Goal: Information Seeking & Learning: Check status

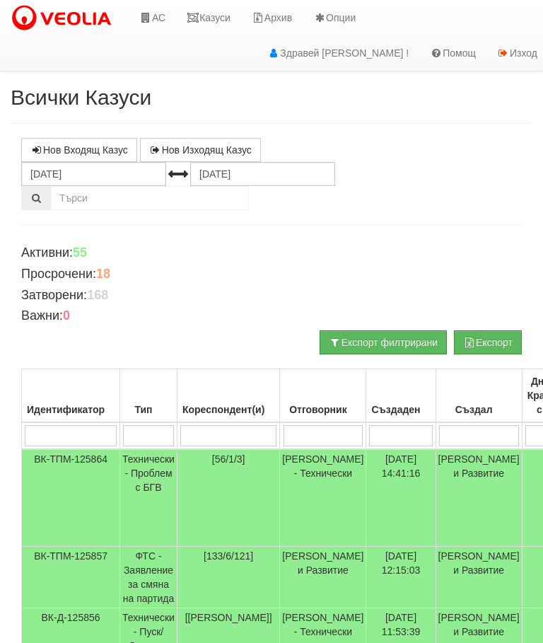
select select "2"
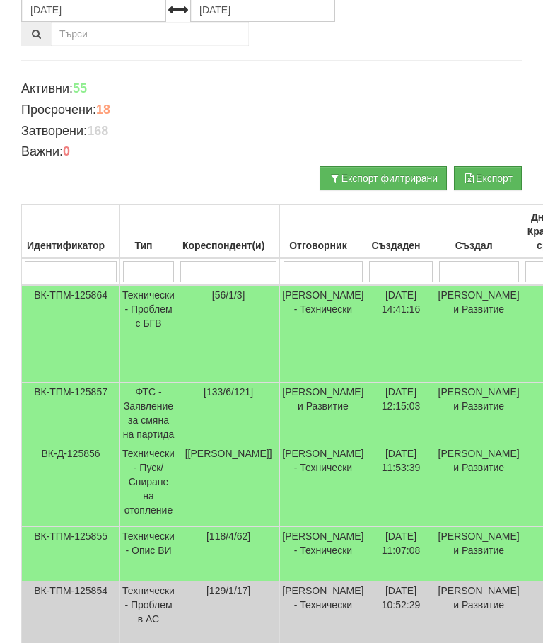
click at [233, 274] on input "search" at bounding box center [228, 271] width 96 height 21
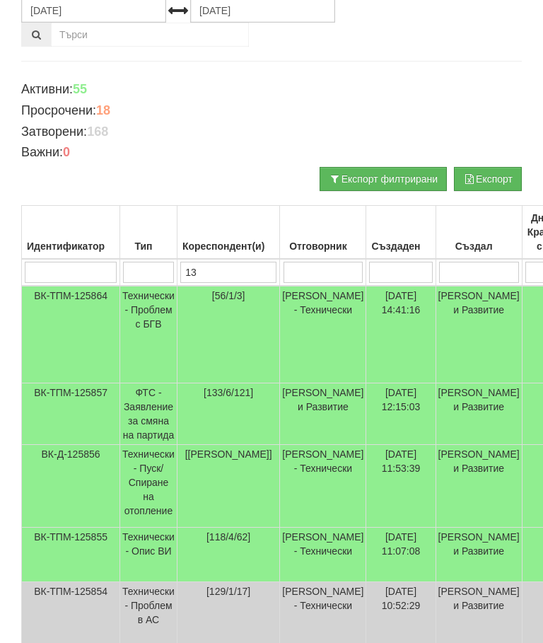
type input "133"
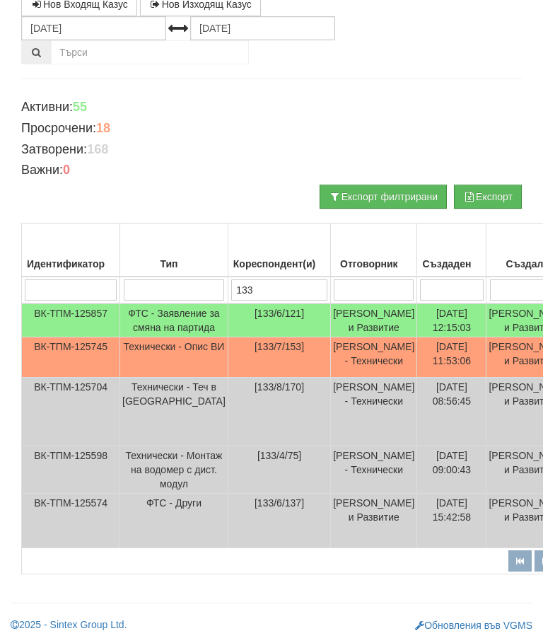
select select "1"
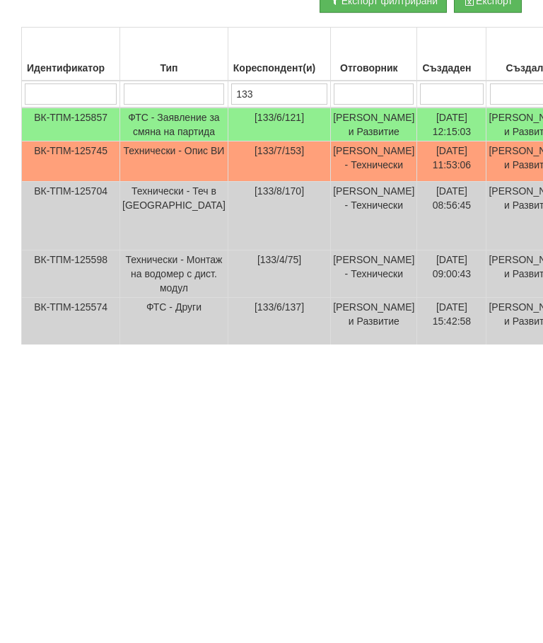
scroll to position [0, 0]
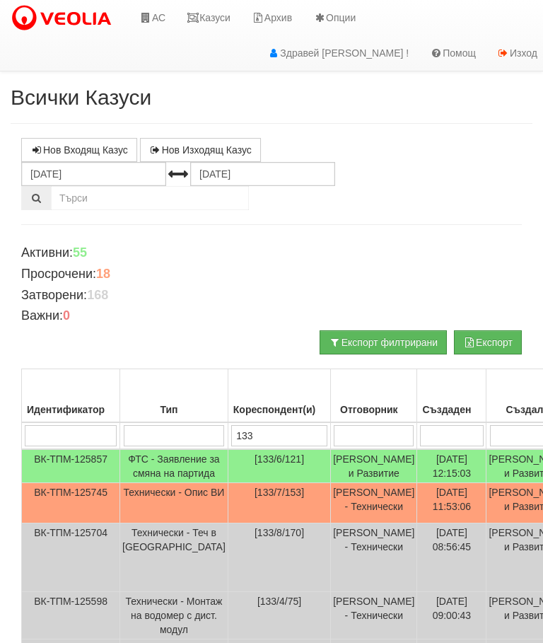
type input "133"
click at [104, 170] on input "[DATE]" at bounding box center [93, 174] width 145 height 24
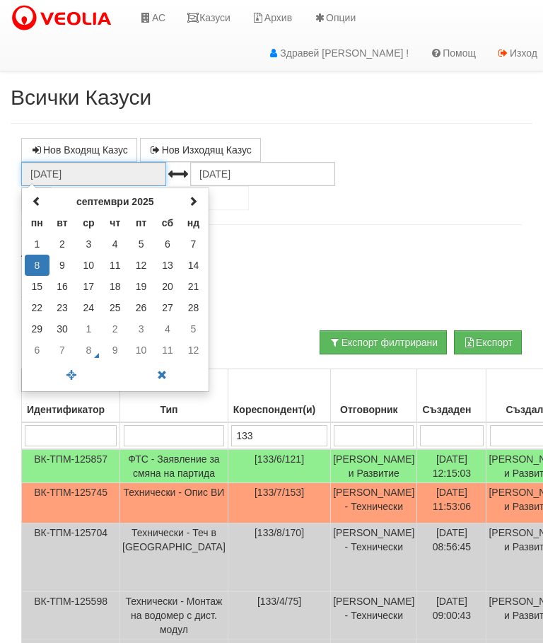
click at [37, 196] on span at bounding box center [37, 201] width 10 height 10
click at [141, 242] on td "1" at bounding box center [141, 243] width 26 height 21
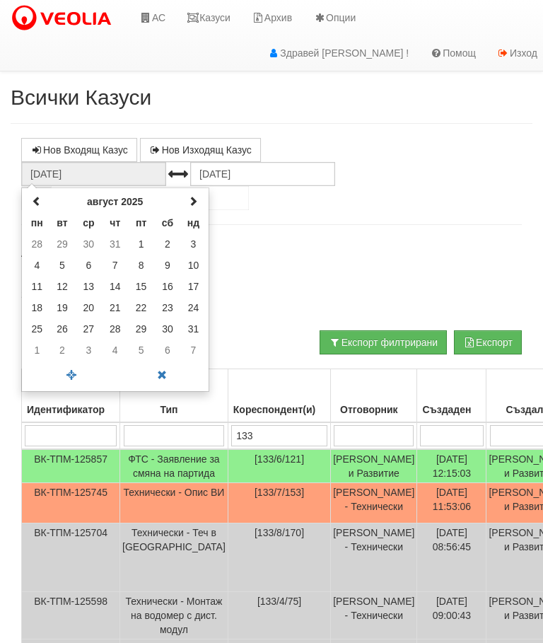
type input "[DATE]"
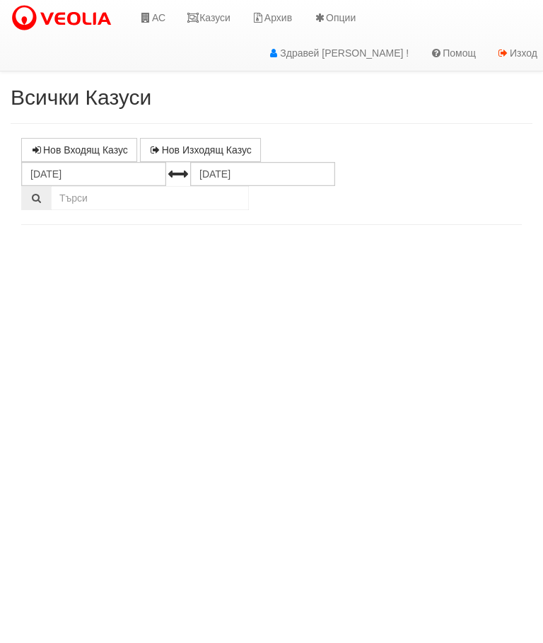
select select "10"
select select "1"
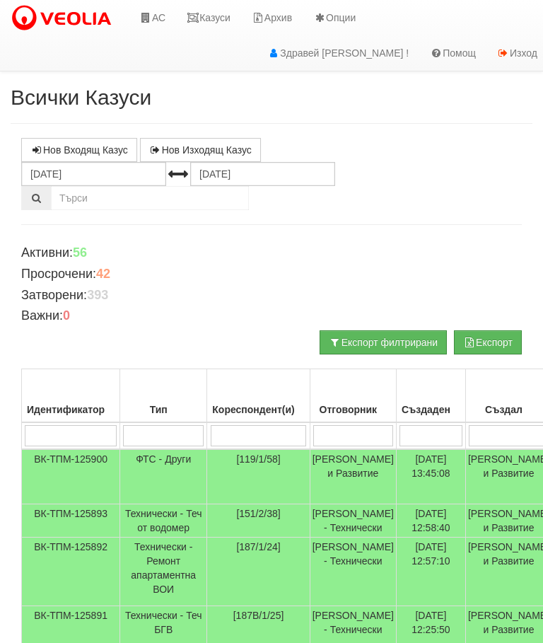
click at [249, 431] on input "search" at bounding box center [259, 435] width 96 height 21
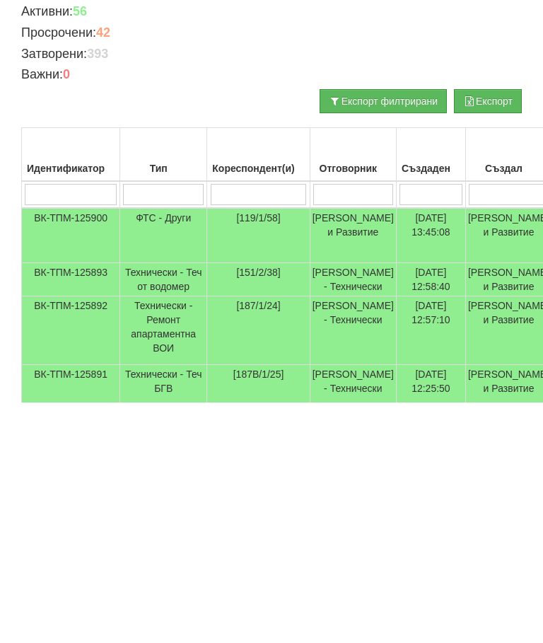
type input "1"
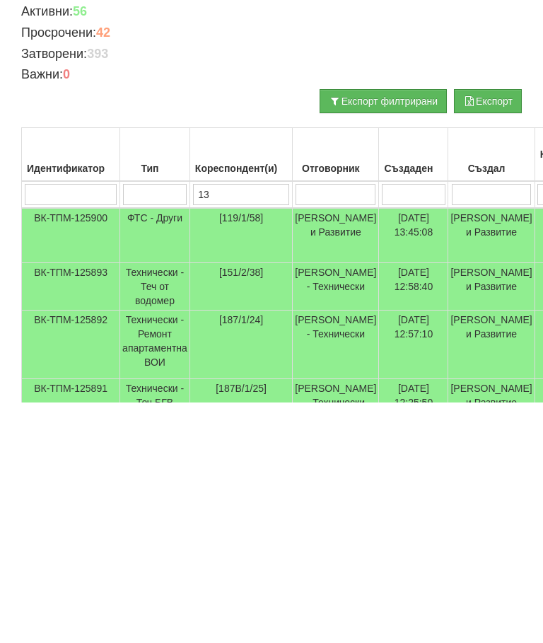
type input "133"
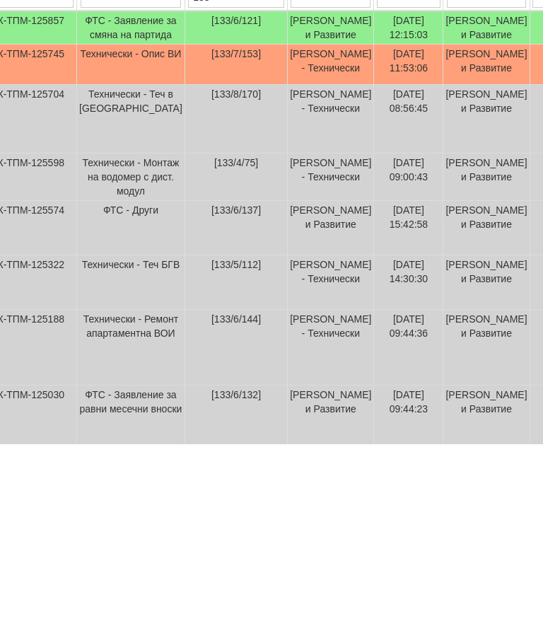
scroll to position [241, 43]
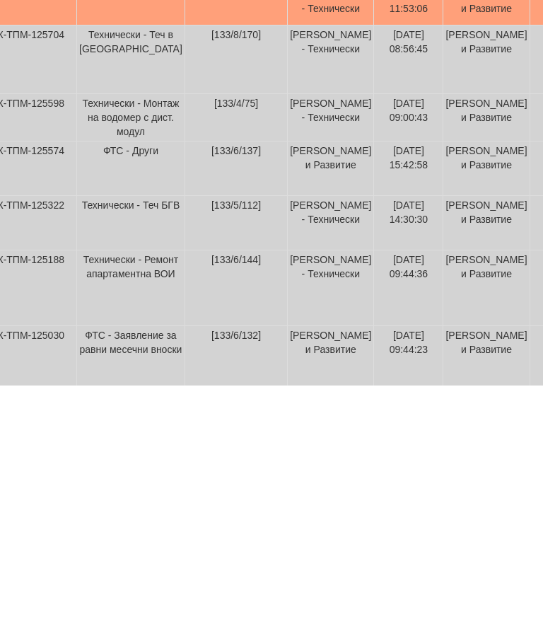
type input "133"
click at [214, 355] on span "[133/4/75]" at bounding box center [236, 360] width 44 height 11
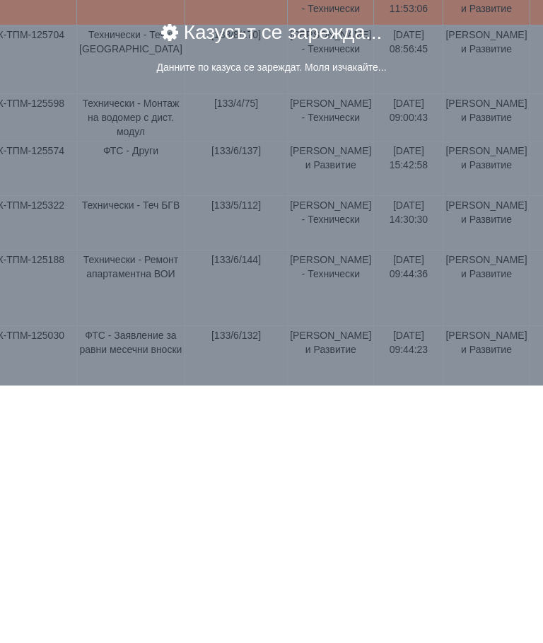
scroll to position [470, 44]
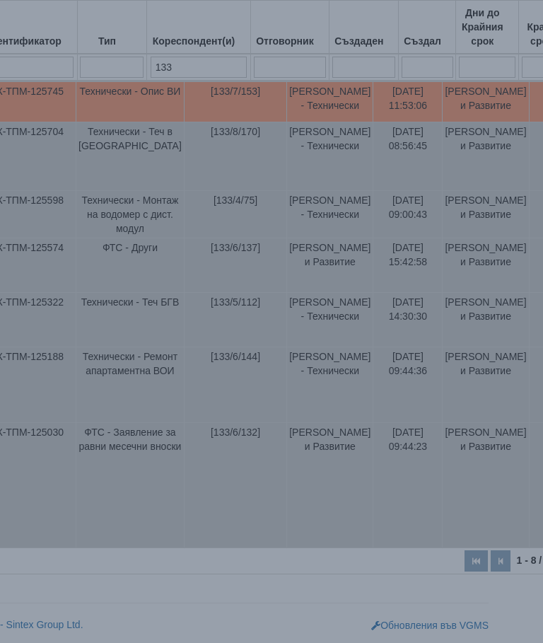
select select "10"
select select "1"
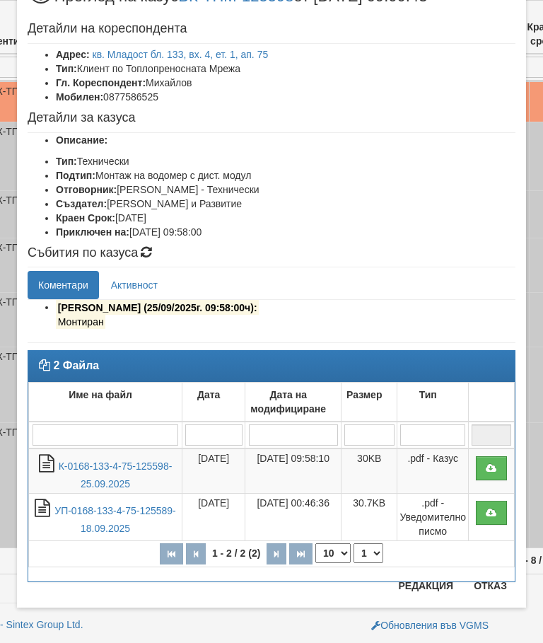
scroll to position [57, 0]
click at [486, 582] on button "Отказ" at bounding box center [490, 585] width 50 height 23
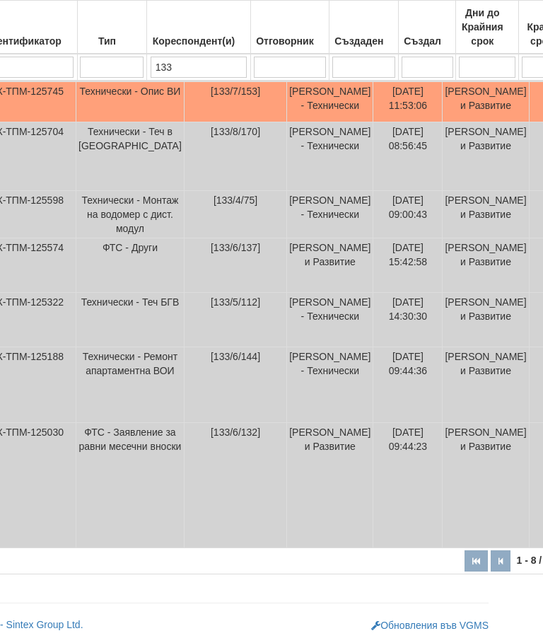
click at [120, 191] on td "Технически - Монтаж на водомер с дист. модул" at bounding box center [130, 214] width 108 height 47
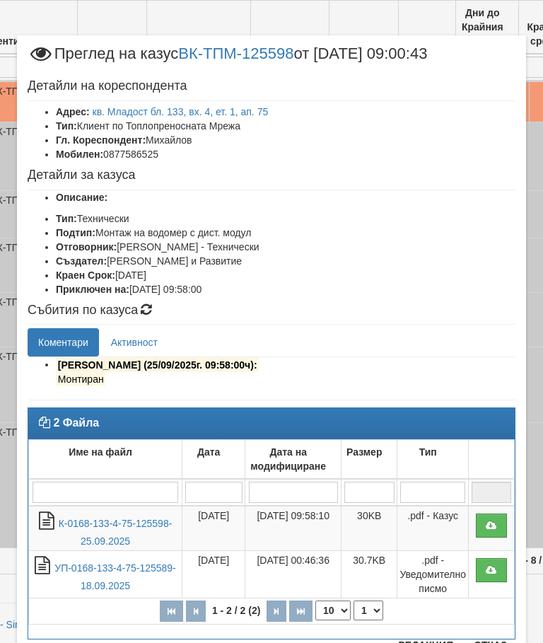
click at [241, 111] on link "кв. Младост бл. 133, вх. 4, ет. 1, ап. 75" at bounding box center [181, 111] width 176 height 11
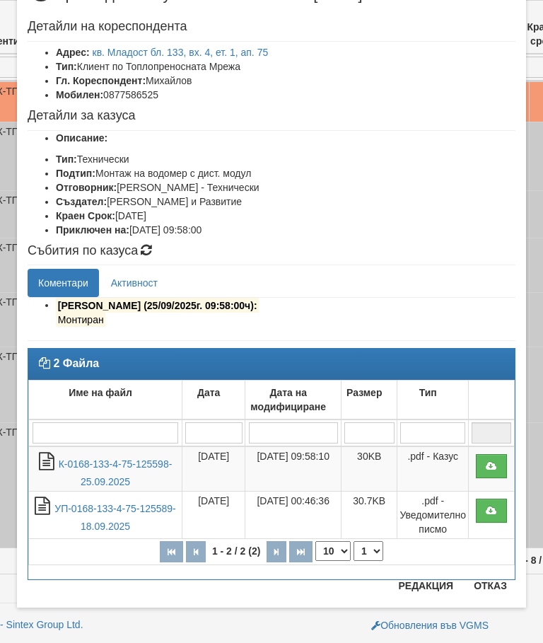
scroll to position [59, 0]
click at [487, 591] on button "Отказ" at bounding box center [490, 585] width 50 height 23
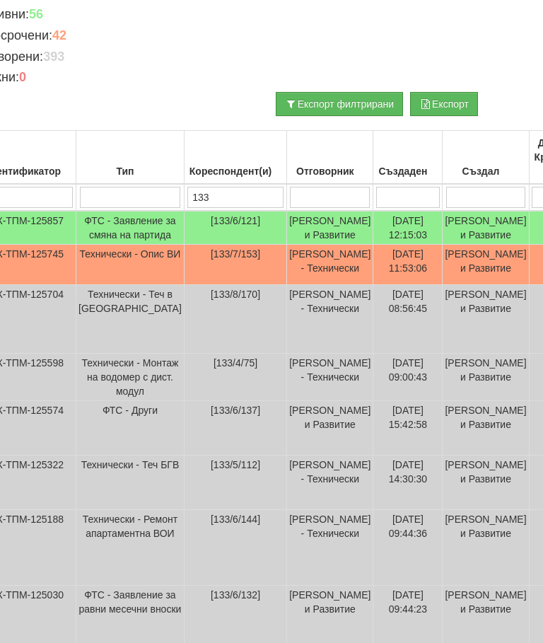
scroll to position [238, 44]
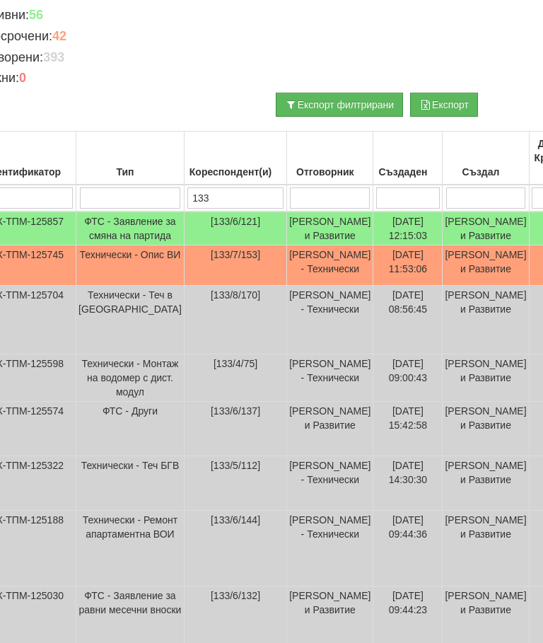
click at [112, 286] on td "Технически - Опис ВИ" at bounding box center [130, 265] width 108 height 40
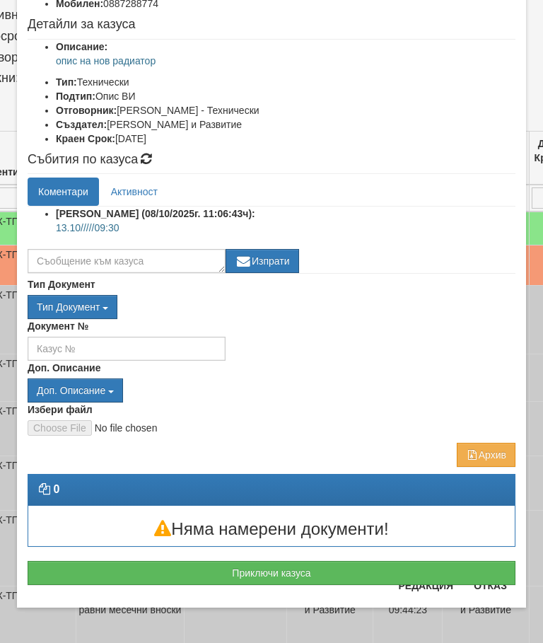
scroll to position [151, 0]
click at [480, 593] on button "Отказ" at bounding box center [490, 585] width 50 height 23
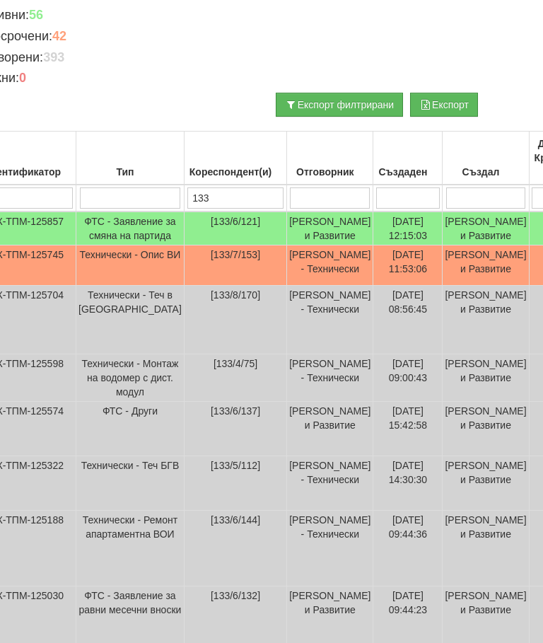
click at [214, 197] on input "133" at bounding box center [235, 197] width 96 height 21
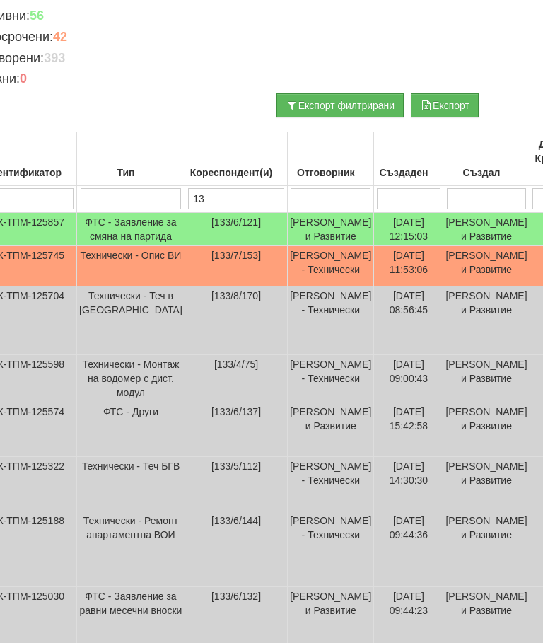
type input "1"
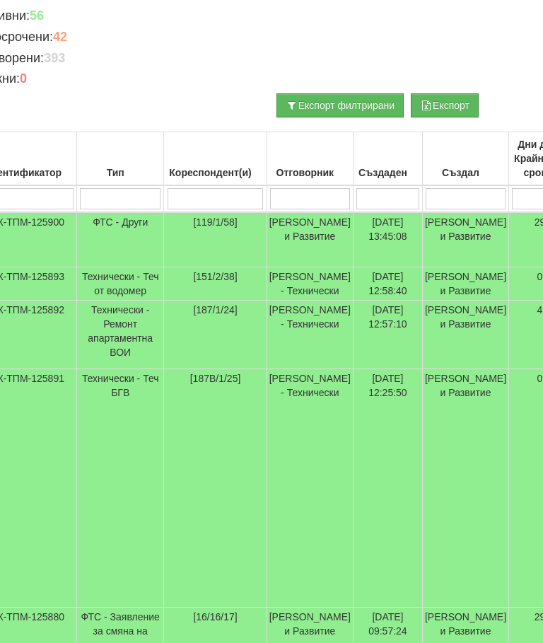
type input "1"
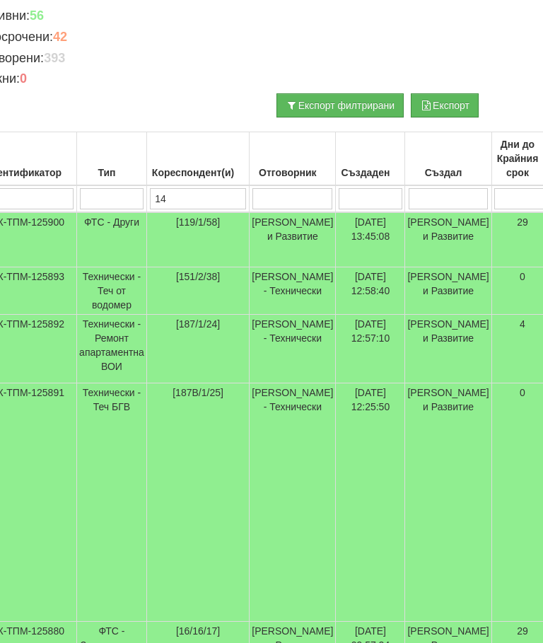
type input "141"
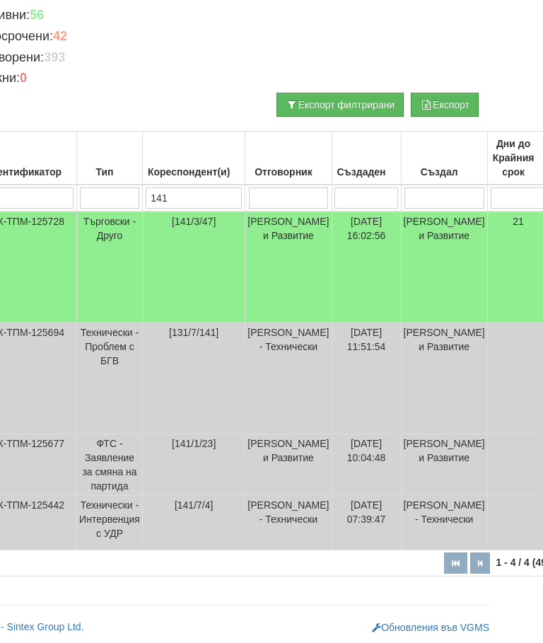
scroll to position [231, 44]
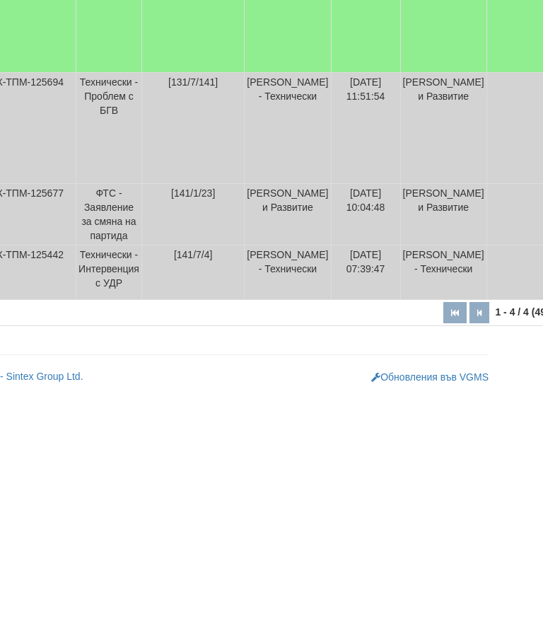
type input "141"
click at [116, 503] on td "Технически - Интервенция с УДР" at bounding box center [109, 530] width 66 height 54
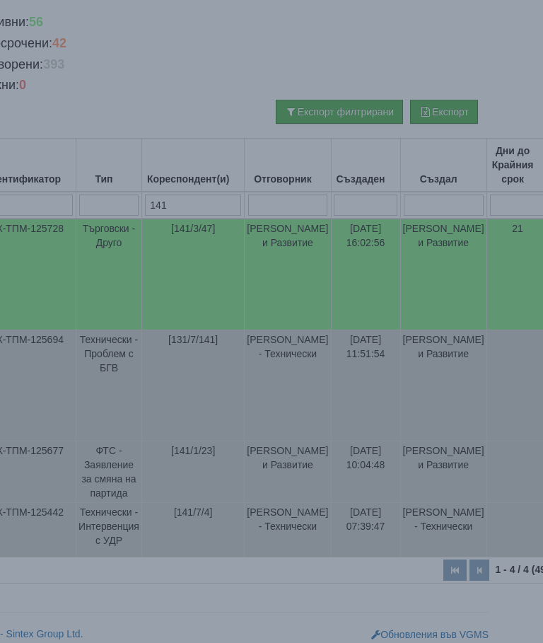
select select "10"
select select "1"
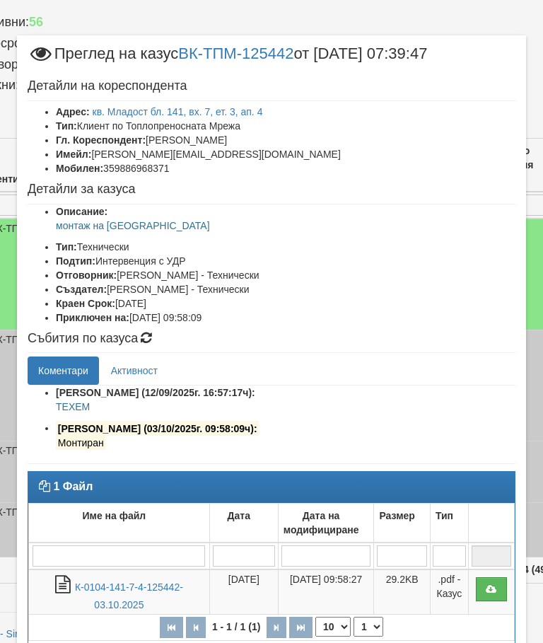
click at [249, 110] on link "кв. Младост бл. 141, вх. 7, ет. 3, ап. 4" at bounding box center [178, 111] width 170 height 11
click at [283, 48] on link "ВК-ТПМ-125442" at bounding box center [235, 54] width 115 height 18
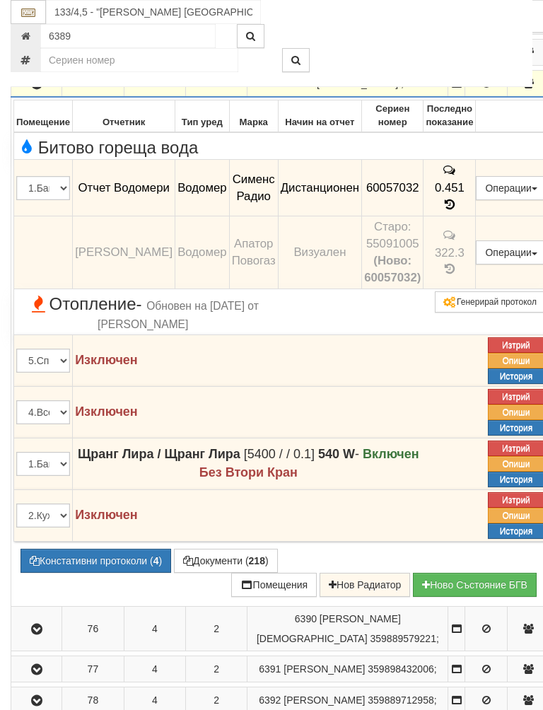
scroll to position [410, 0]
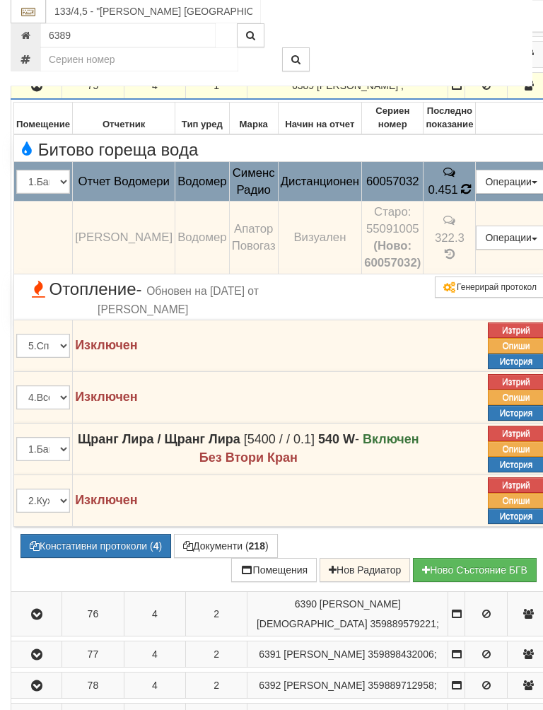
click at [424, 241] on td "322.3" at bounding box center [450, 238] width 52 height 73
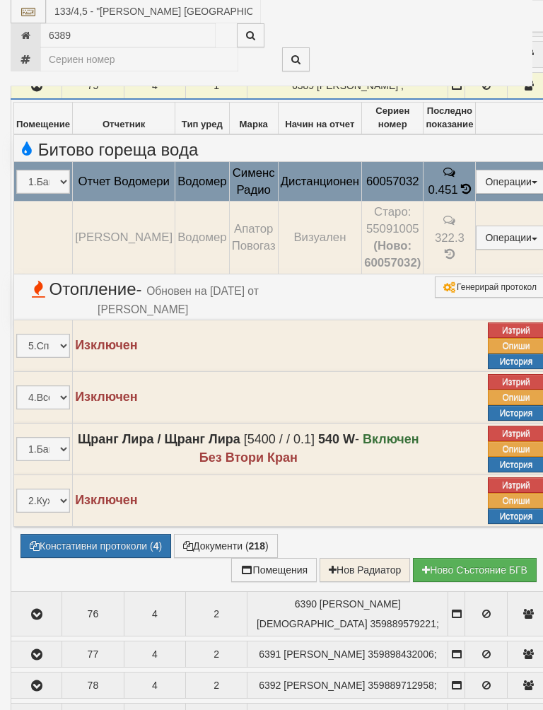
select select "10"
select select "1"
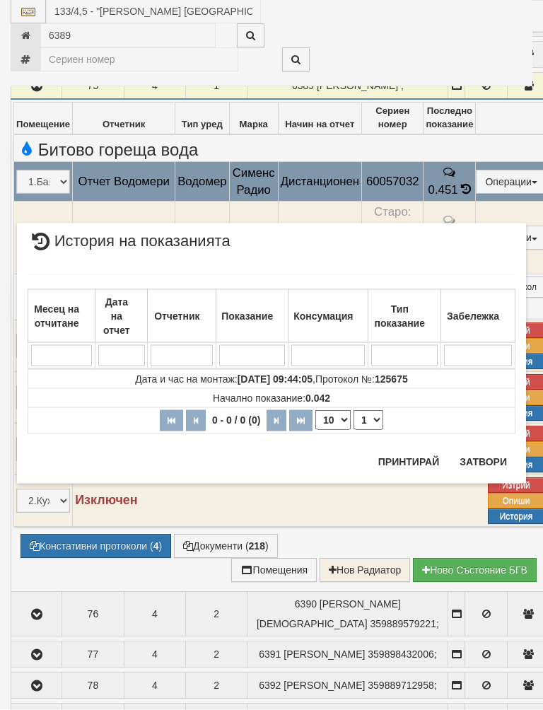
click at [478, 458] on button "Затвори" at bounding box center [483, 462] width 64 height 23
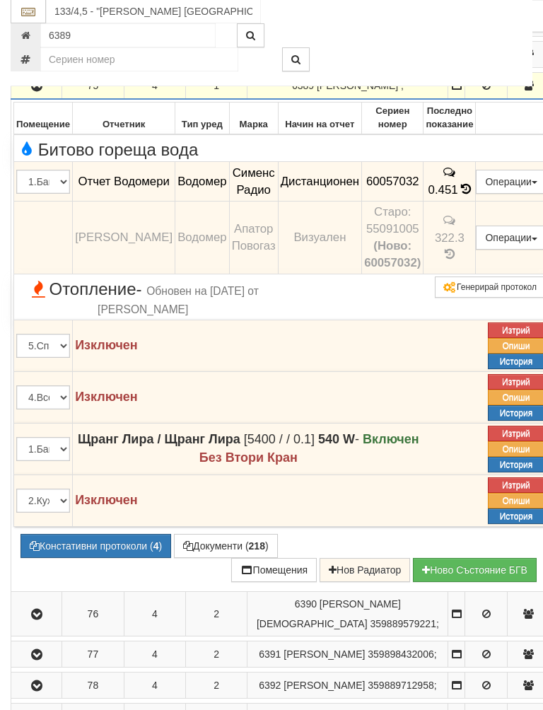
click at [0, 0] on button "Редакция / Протокол" at bounding box center [0, 0] width 0 height 0
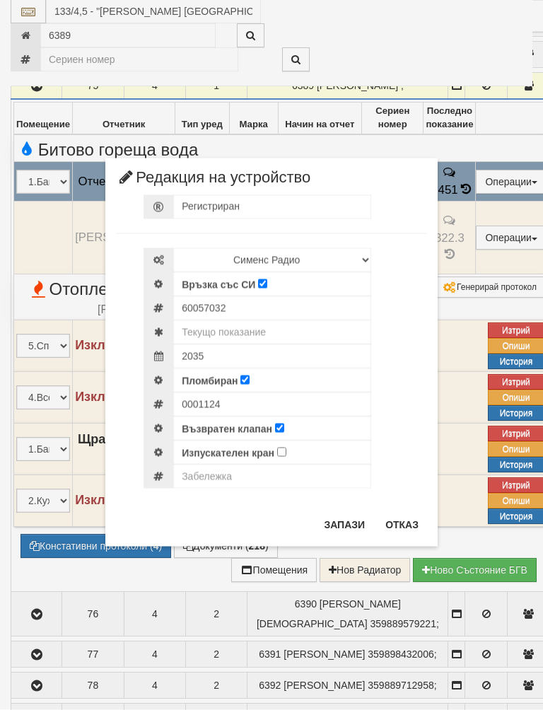
click at [402, 523] on button "Отказ" at bounding box center [402, 525] width 50 height 23
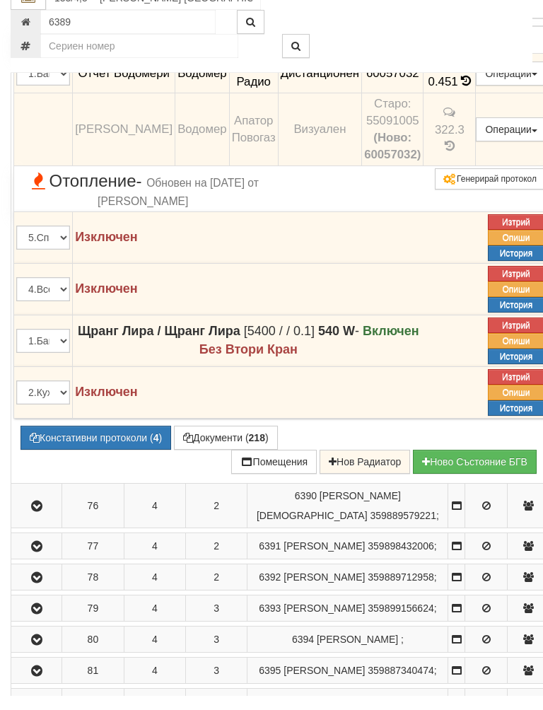
scroll to position [521, 0]
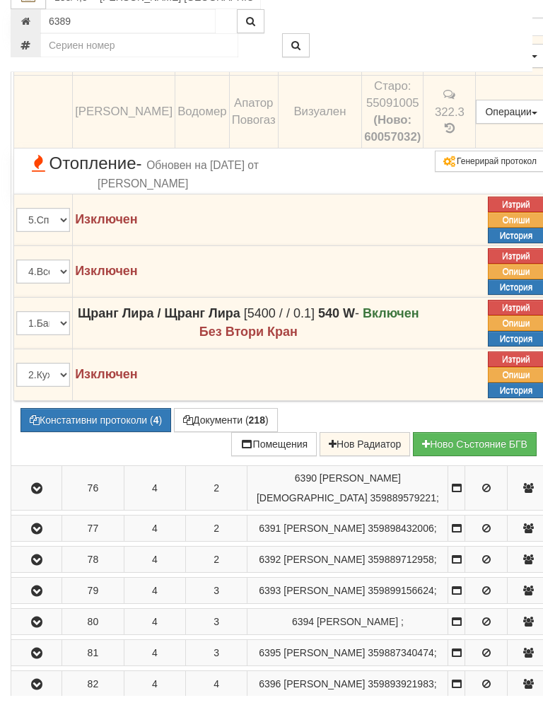
click at [174, 447] on button "Документи ( 218 )" at bounding box center [226, 435] width 104 height 24
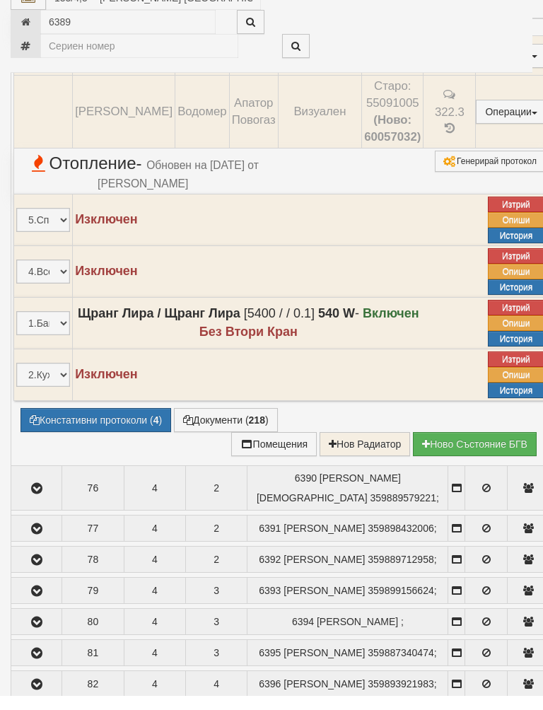
select select "10"
select select "1"
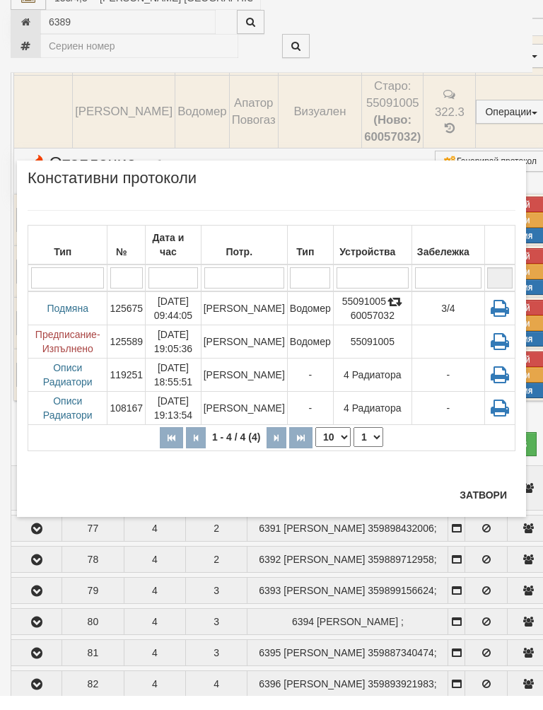
click at [477, 498] on button "Затвори" at bounding box center [483, 509] width 64 height 23
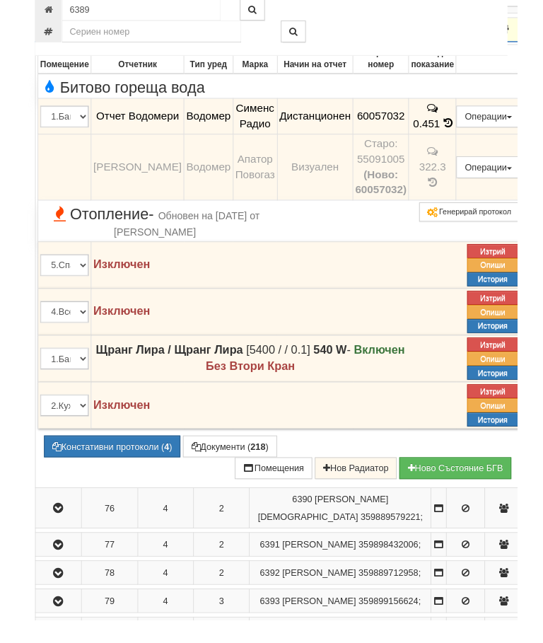
scroll to position [463, 0]
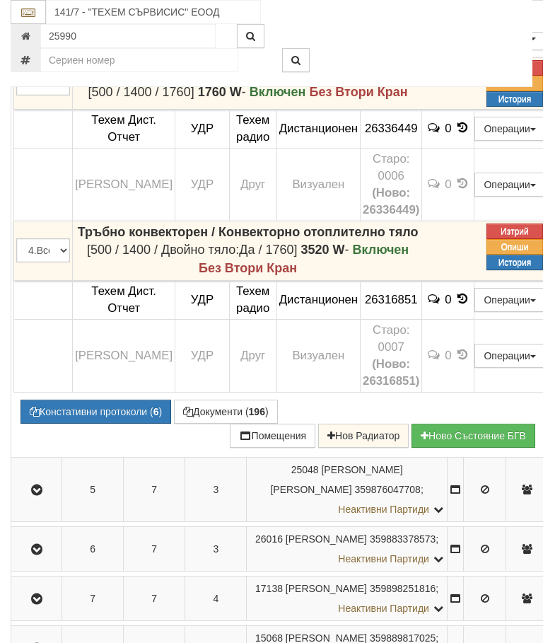
scroll to position [875, 0]
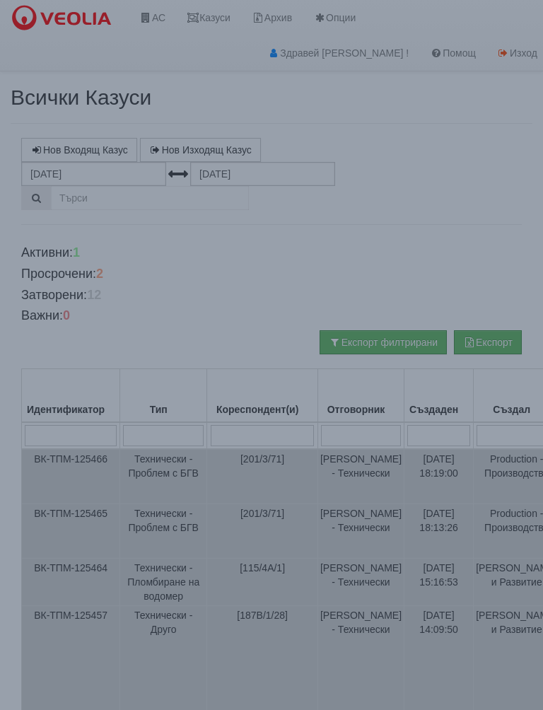
select select "10"
select select "1"
